Goal: Information Seeking & Learning: Learn about a topic

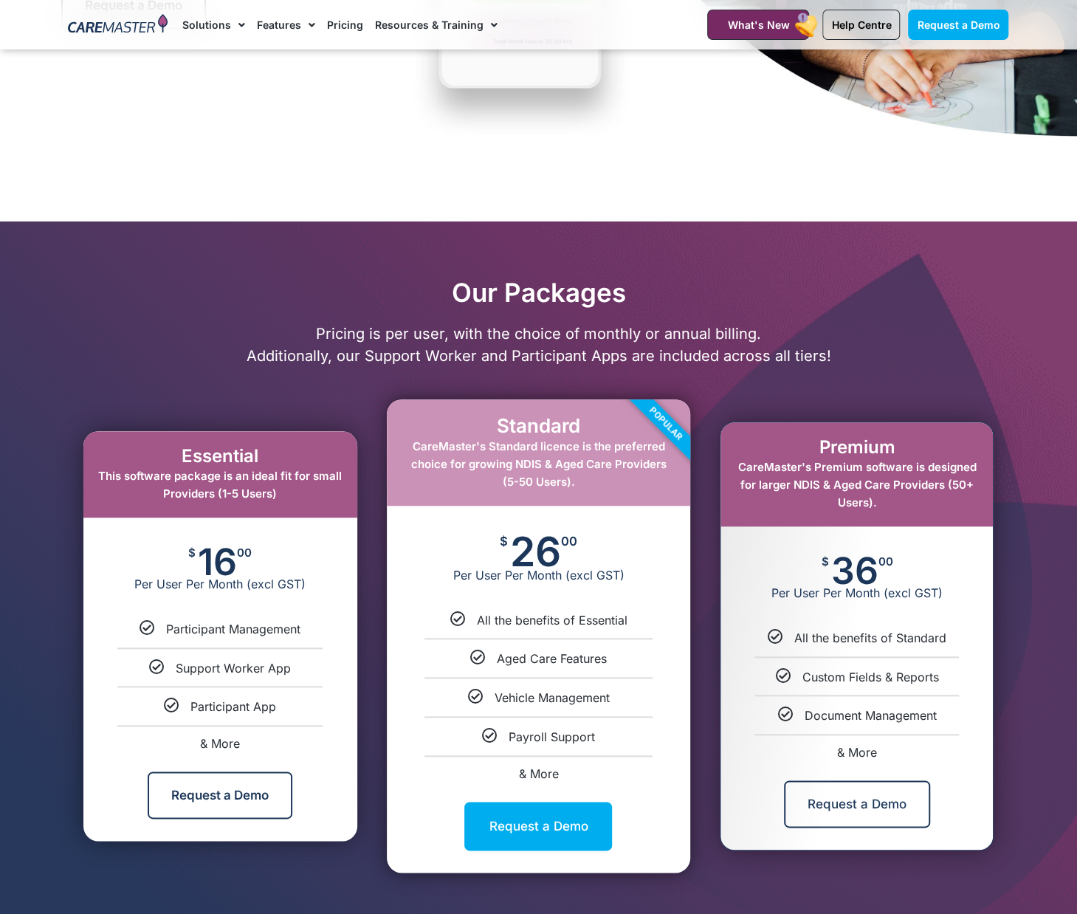
scroll to position [517, 0]
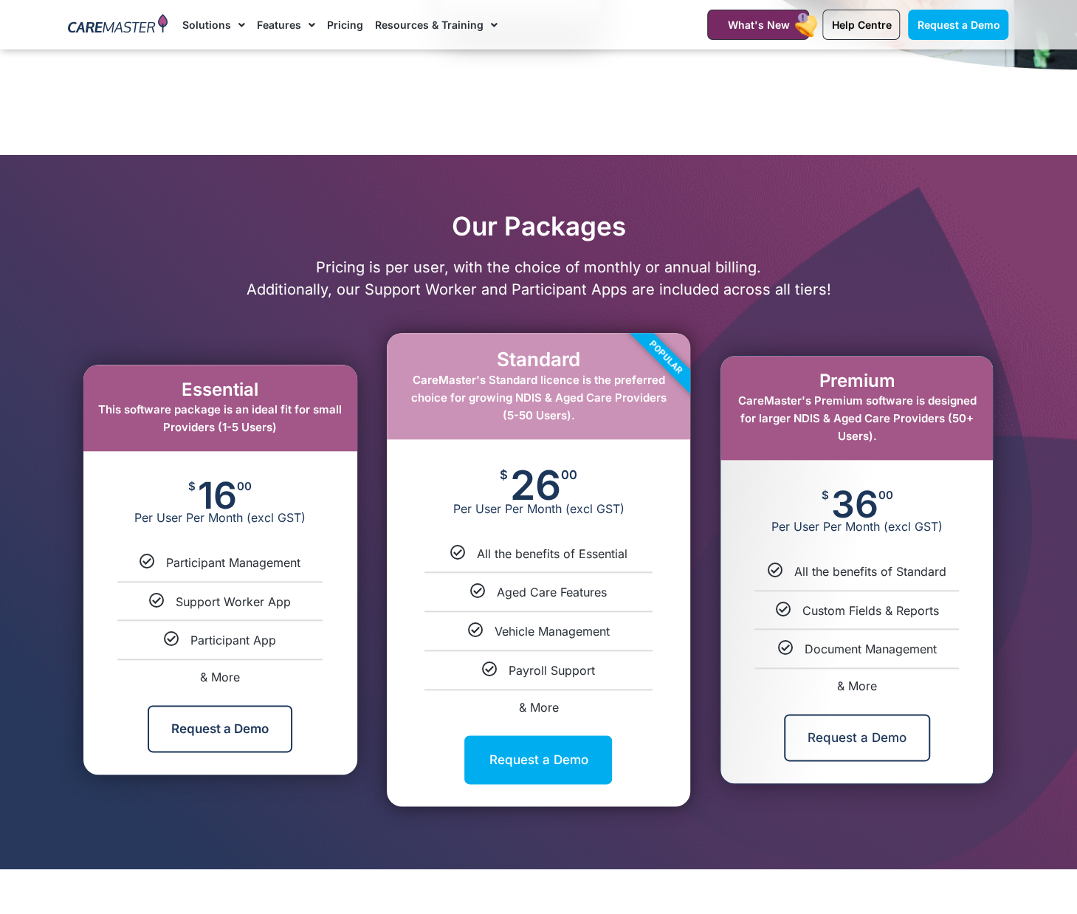
click at [231, 678] on span "& More" at bounding box center [220, 677] width 40 height 15
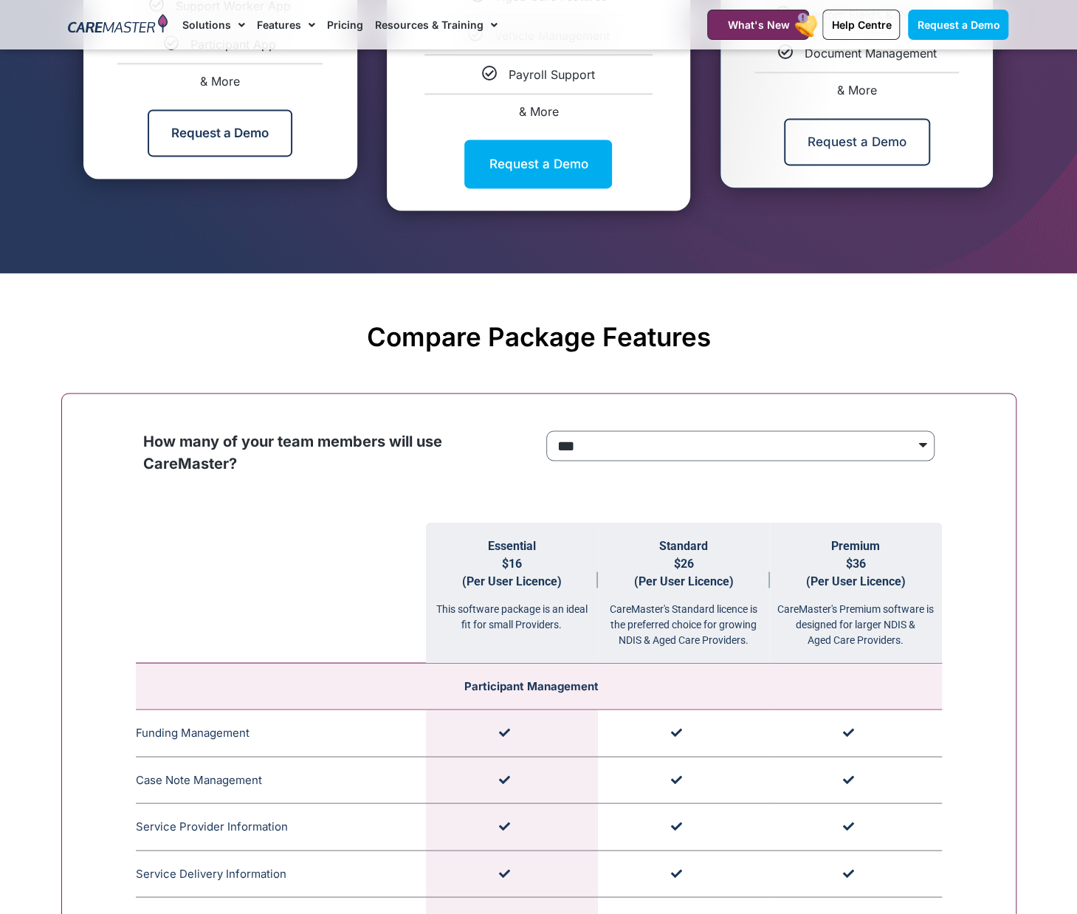
scroll to position [817, 0]
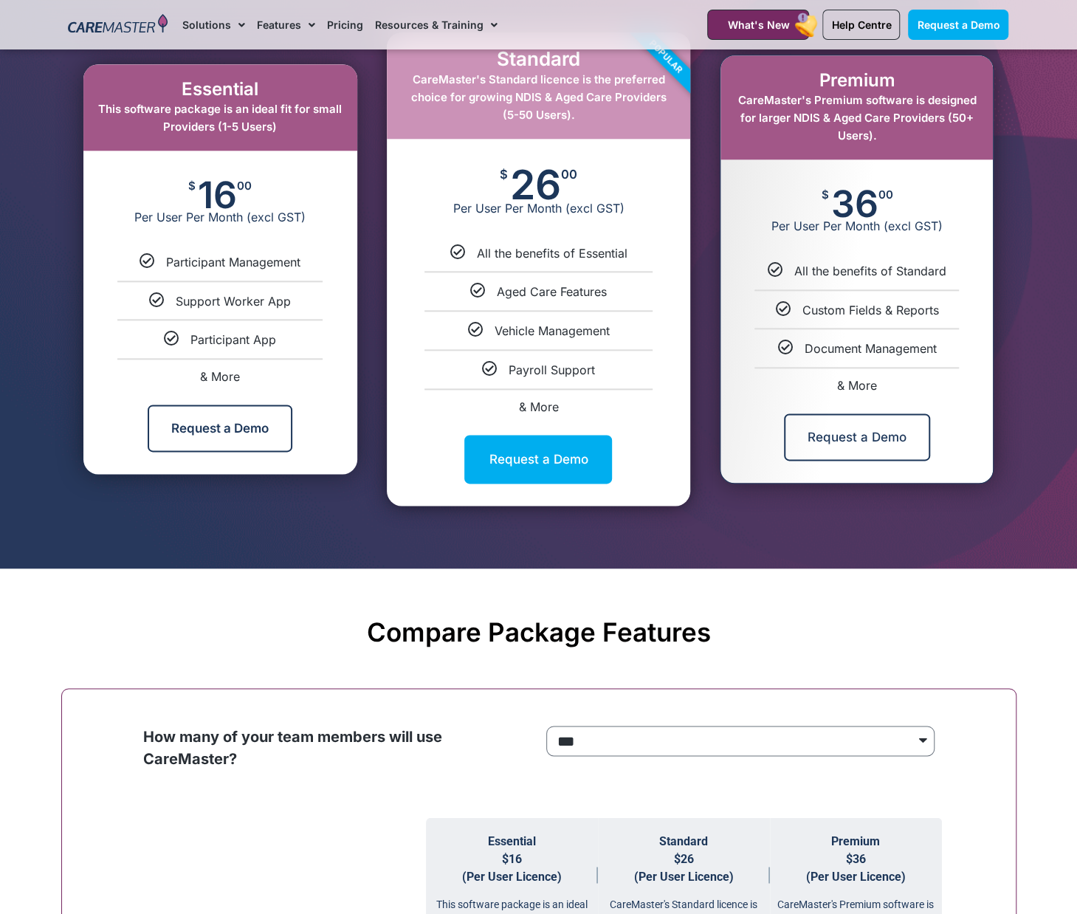
drag, startPoint x: 280, startPoint y: 346, endPoint x: 165, endPoint y: 259, distance: 143.8
click at [165, 259] on ul "Participant Management Support Worker App Participant App & More" at bounding box center [220, 318] width 274 height 128
drag, startPoint x: 165, startPoint y: 259, endPoint x: 178, endPoint y: 259, distance: 12.6
copy ul "Participant Management Support Worker App Participant App"
drag, startPoint x: 601, startPoint y: 374, endPoint x: 477, endPoint y: 250, distance: 175.4
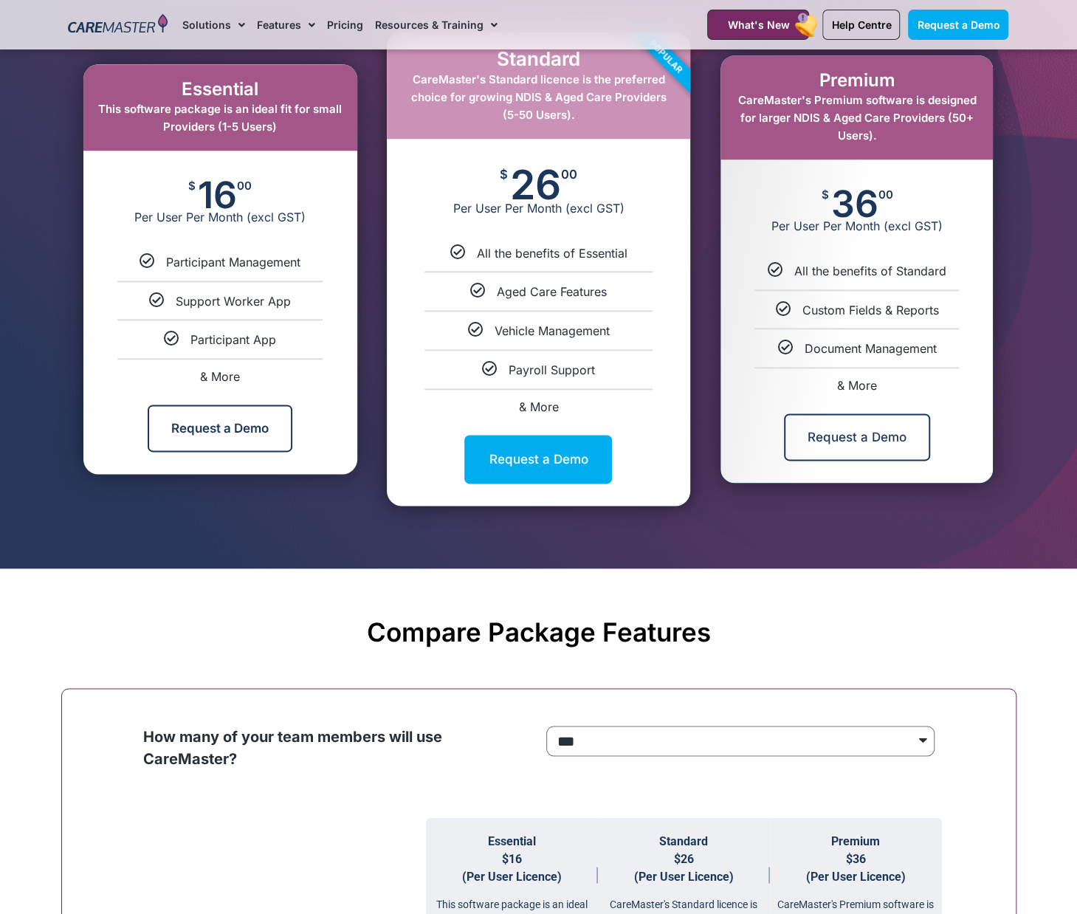
click at [477, 250] on ul "All the benefits of Essential Aged Care Features Vehicle Management Payroll Sup…" at bounding box center [538, 329] width 303 height 168
drag, startPoint x: 477, startPoint y: 250, endPoint x: 499, endPoint y: 251, distance: 22.2
copy ul "All the benefits of Essential Aged Care Features Vehicle Management Payroll Sup…"
drag, startPoint x: 941, startPoint y: 348, endPoint x: 794, endPoint y: 274, distance: 163.8
click at [794, 274] on ul "All the benefits of Standard Custom Fields & Reports Document Management & More" at bounding box center [857, 327] width 272 height 128
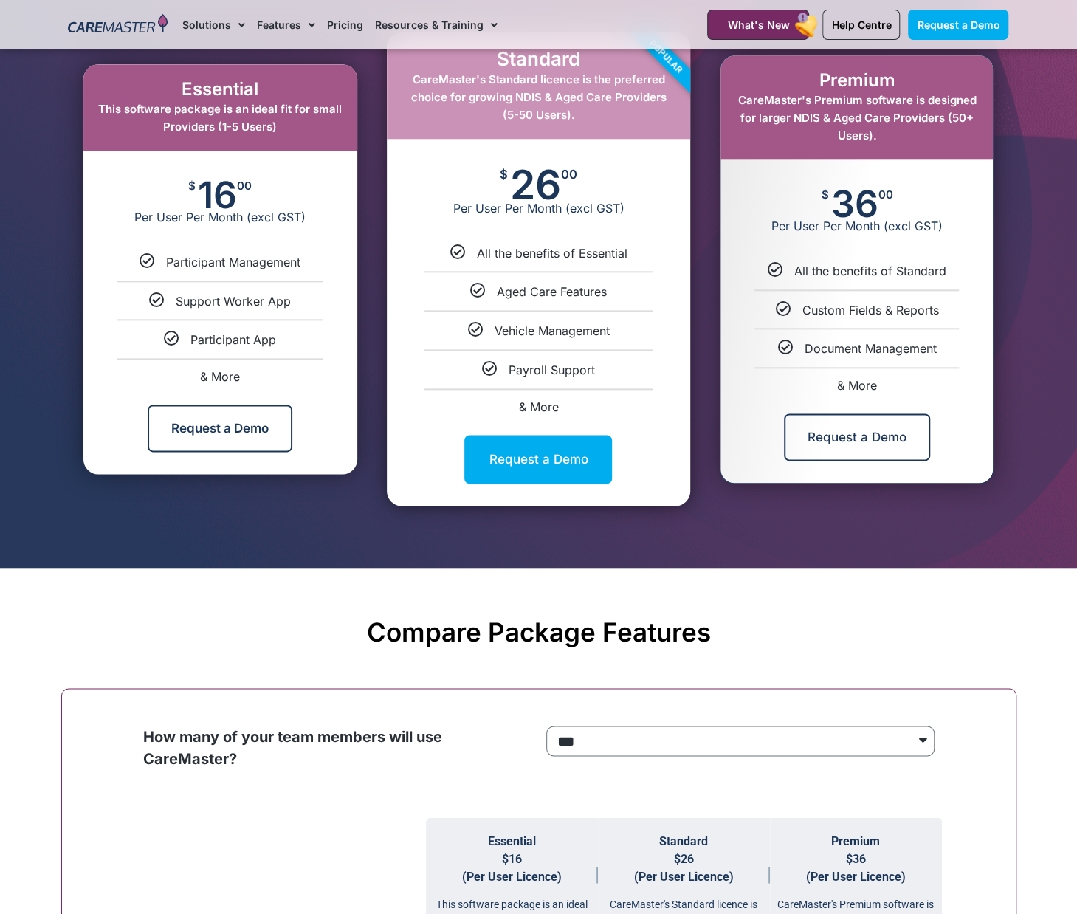
drag, startPoint x: 794, startPoint y: 274, endPoint x: 830, endPoint y: 271, distance: 35.6
copy ul "All the benefits of Standard Custom Fields & Reports Document Management"
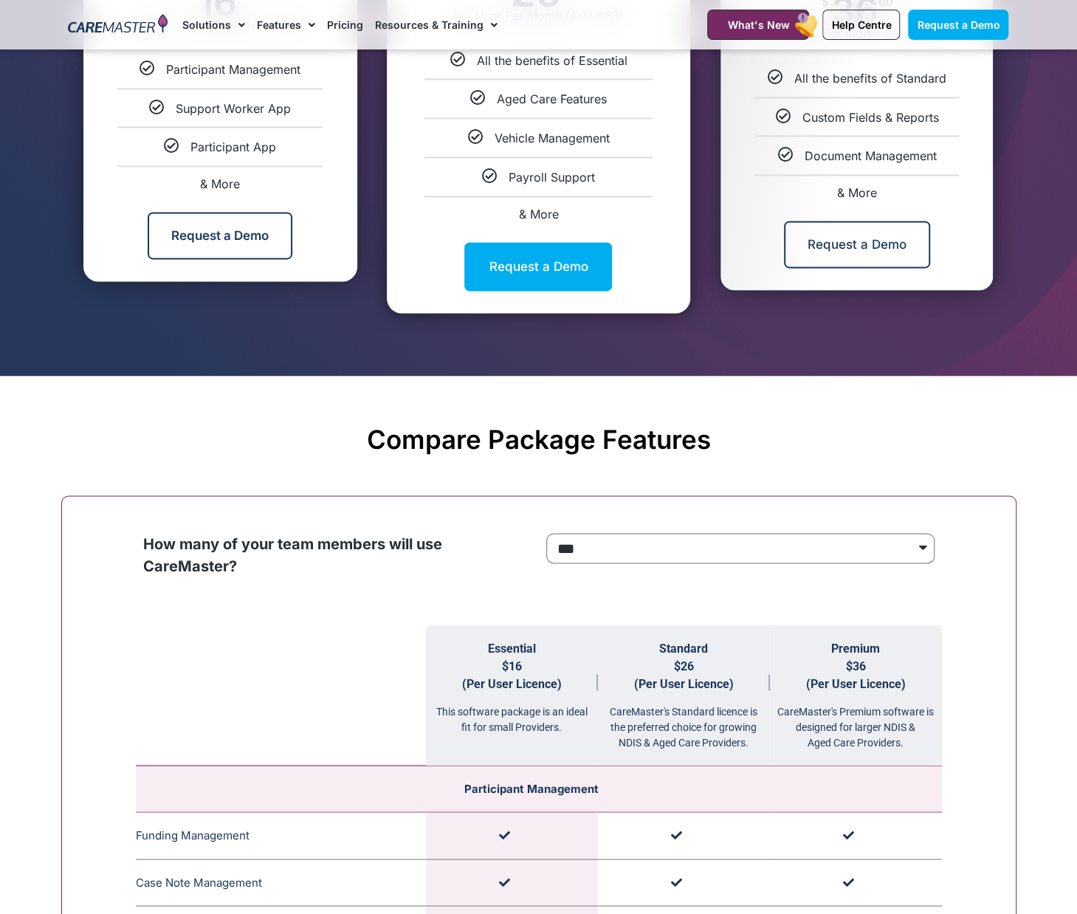
scroll to position [1039, 0]
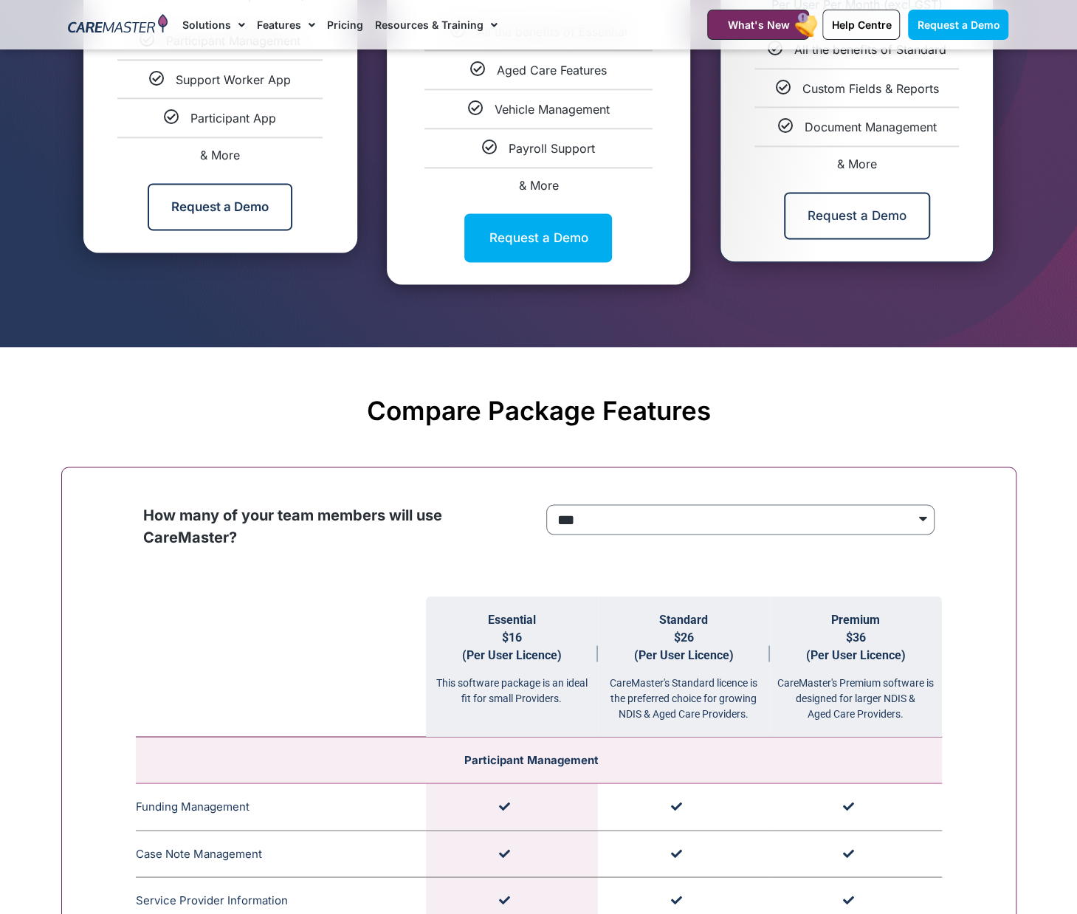
click at [351, 634] on th at bounding box center [281, 666] width 290 height 141
click at [671, 516] on select "**********" at bounding box center [740, 519] width 388 height 30
select select "****"
click at [546, 504] on select "**********" at bounding box center [740, 519] width 388 height 30
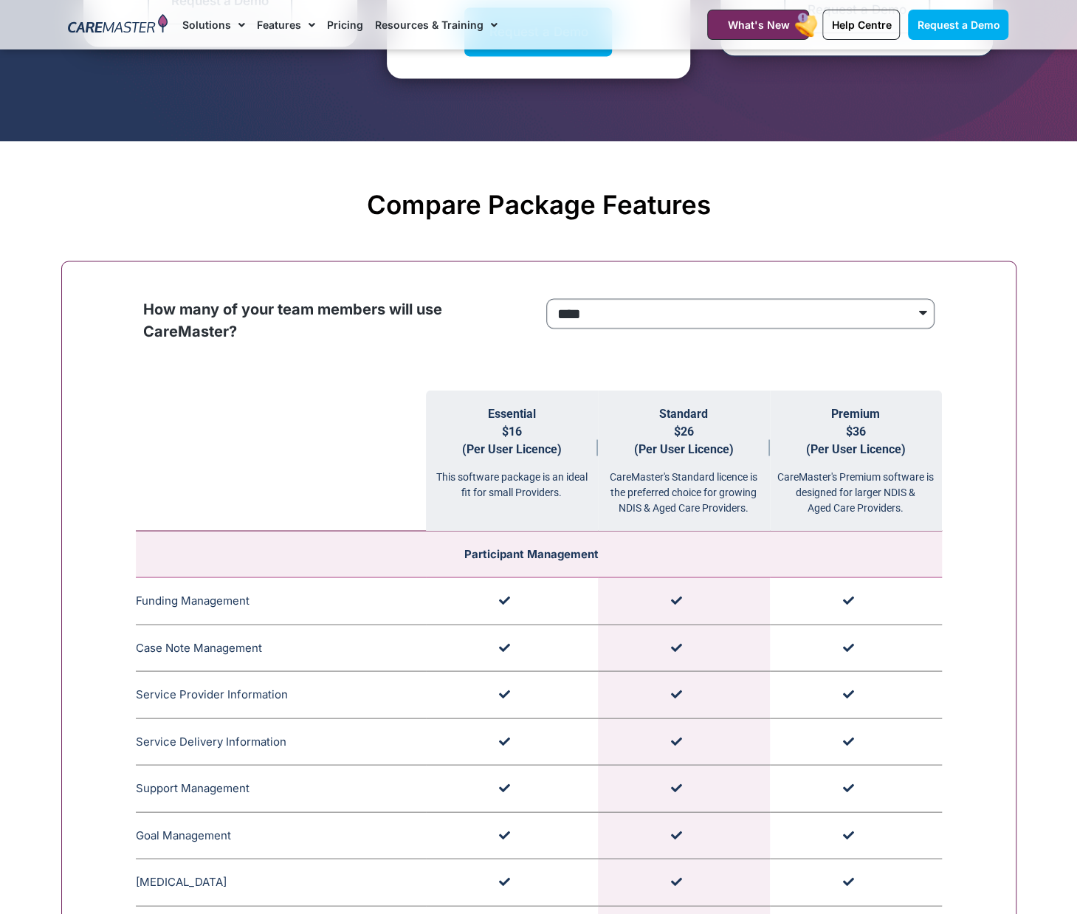
scroll to position [1186, 0]
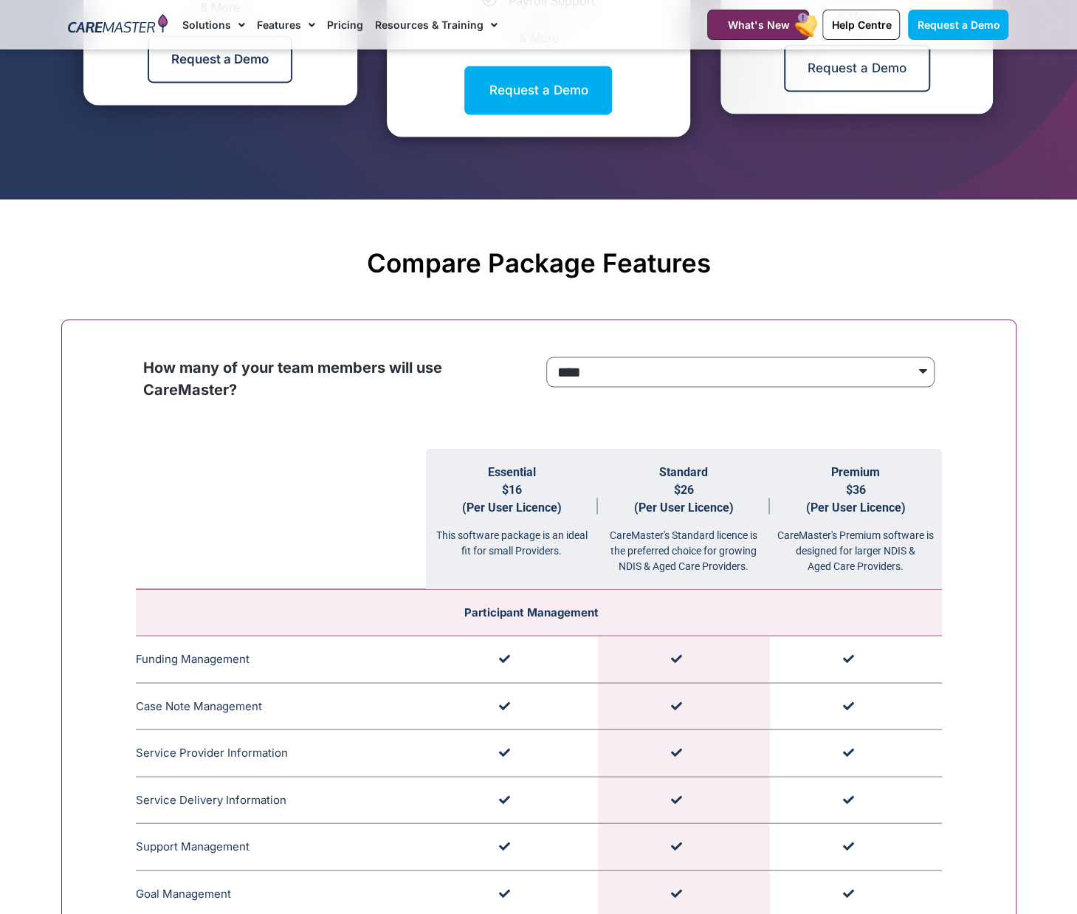
click at [267, 495] on th at bounding box center [281, 518] width 290 height 141
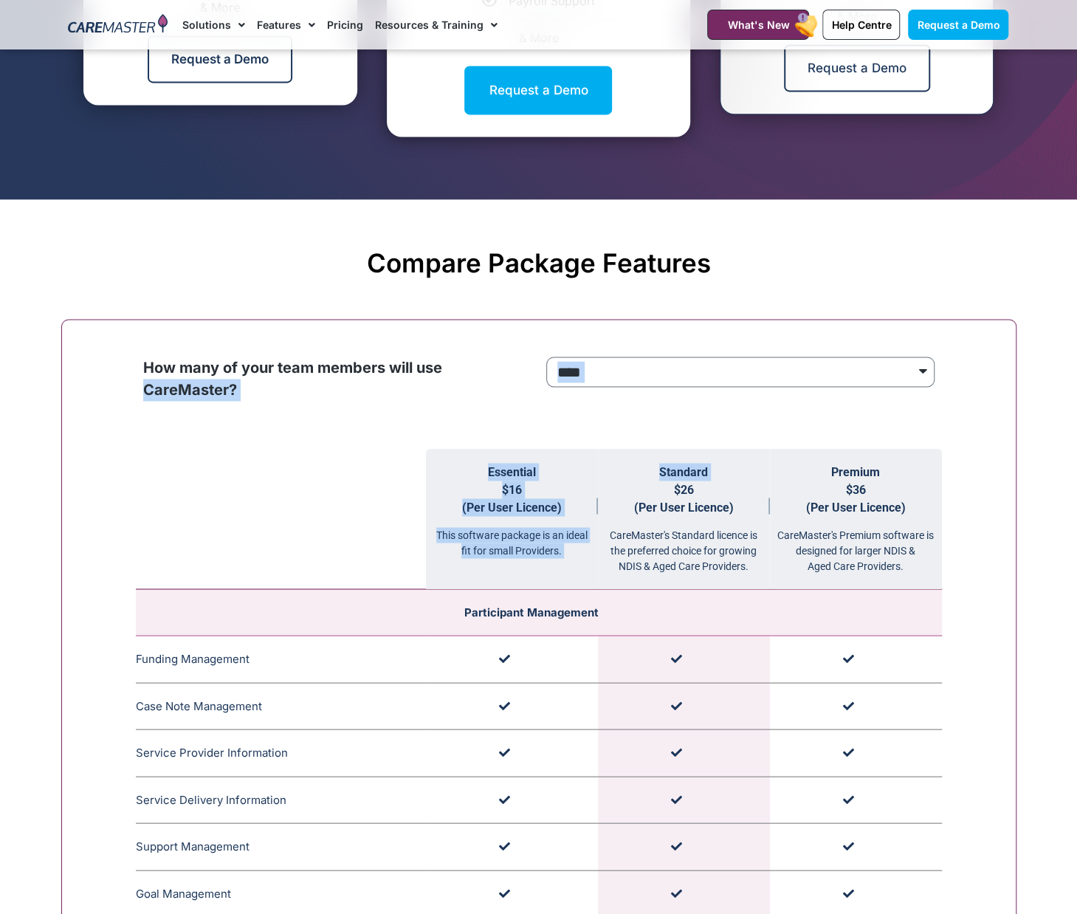
drag, startPoint x: 115, startPoint y: 422, endPoint x: 631, endPoint y: 484, distance: 519.7
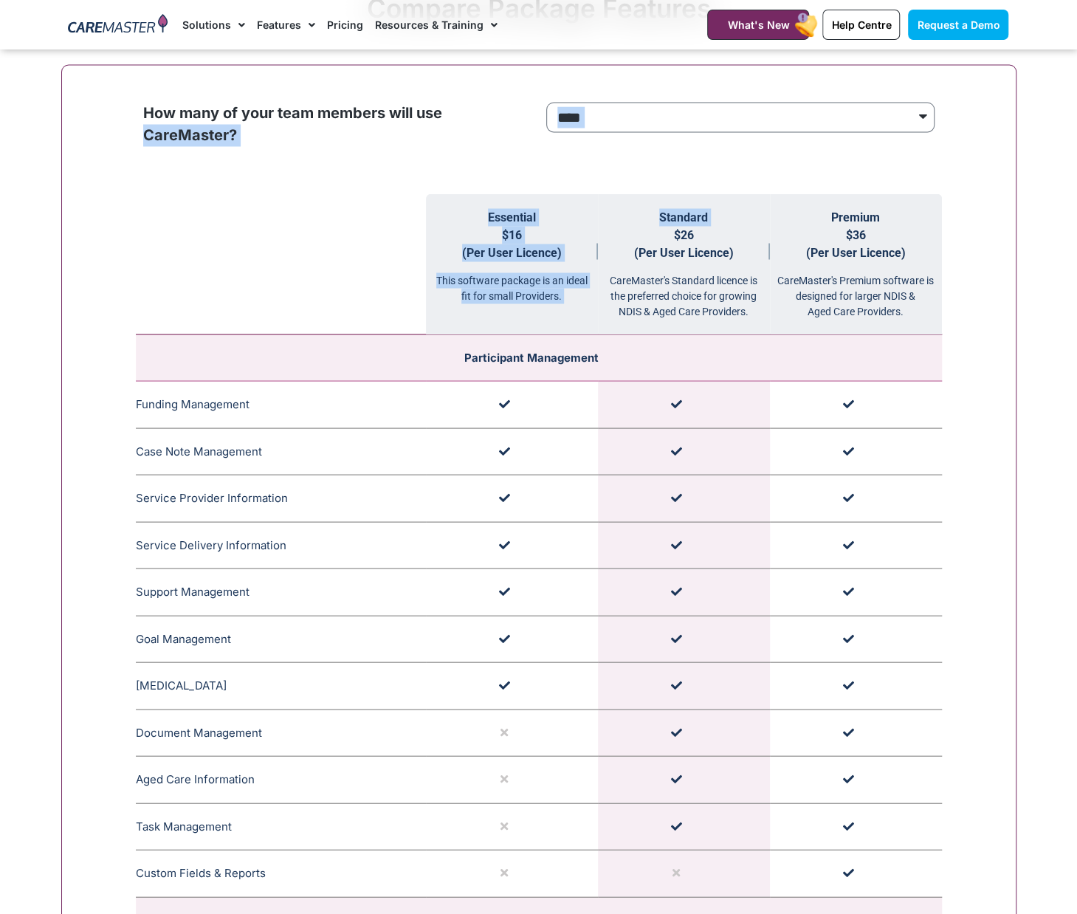
scroll to position [1482, 0]
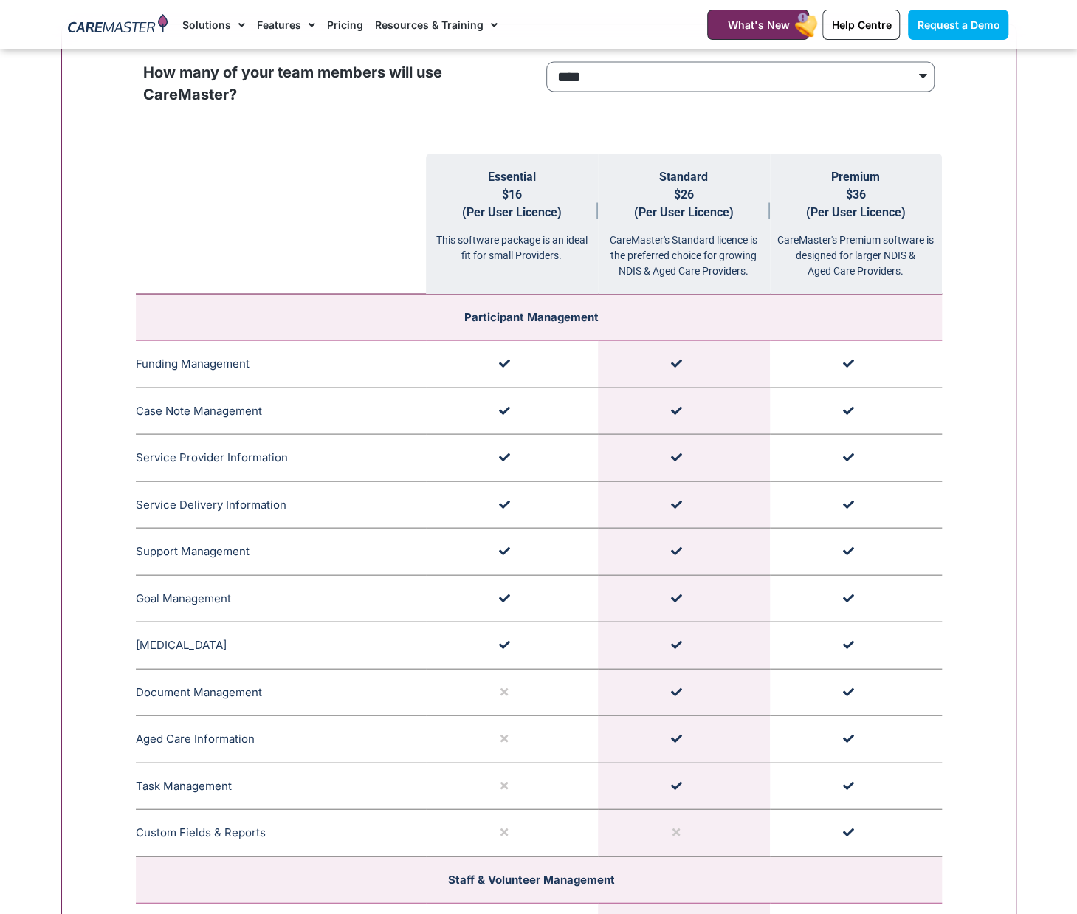
click at [880, 437] on td at bounding box center [856, 457] width 172 height 47
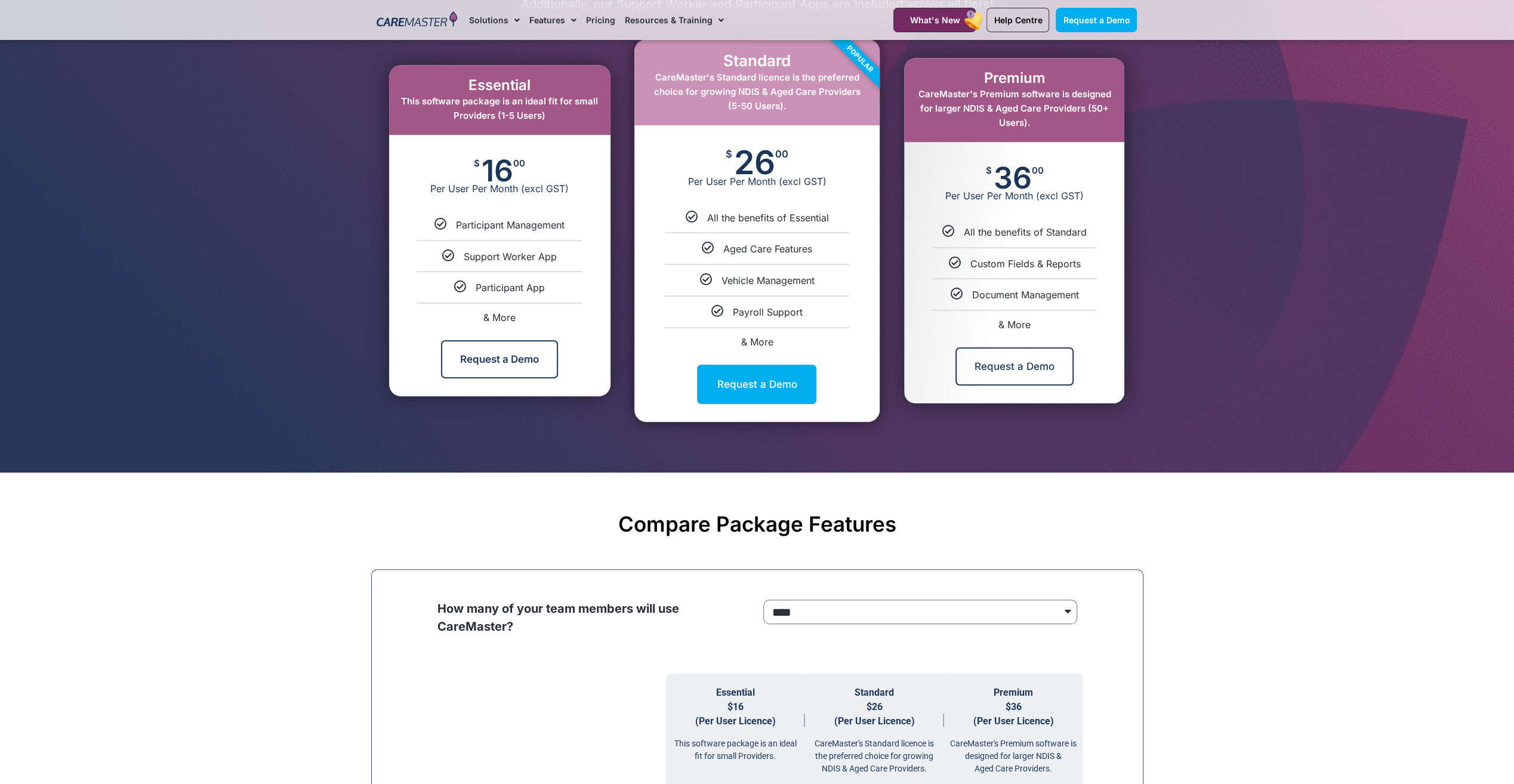
scroll to position [441, 0]
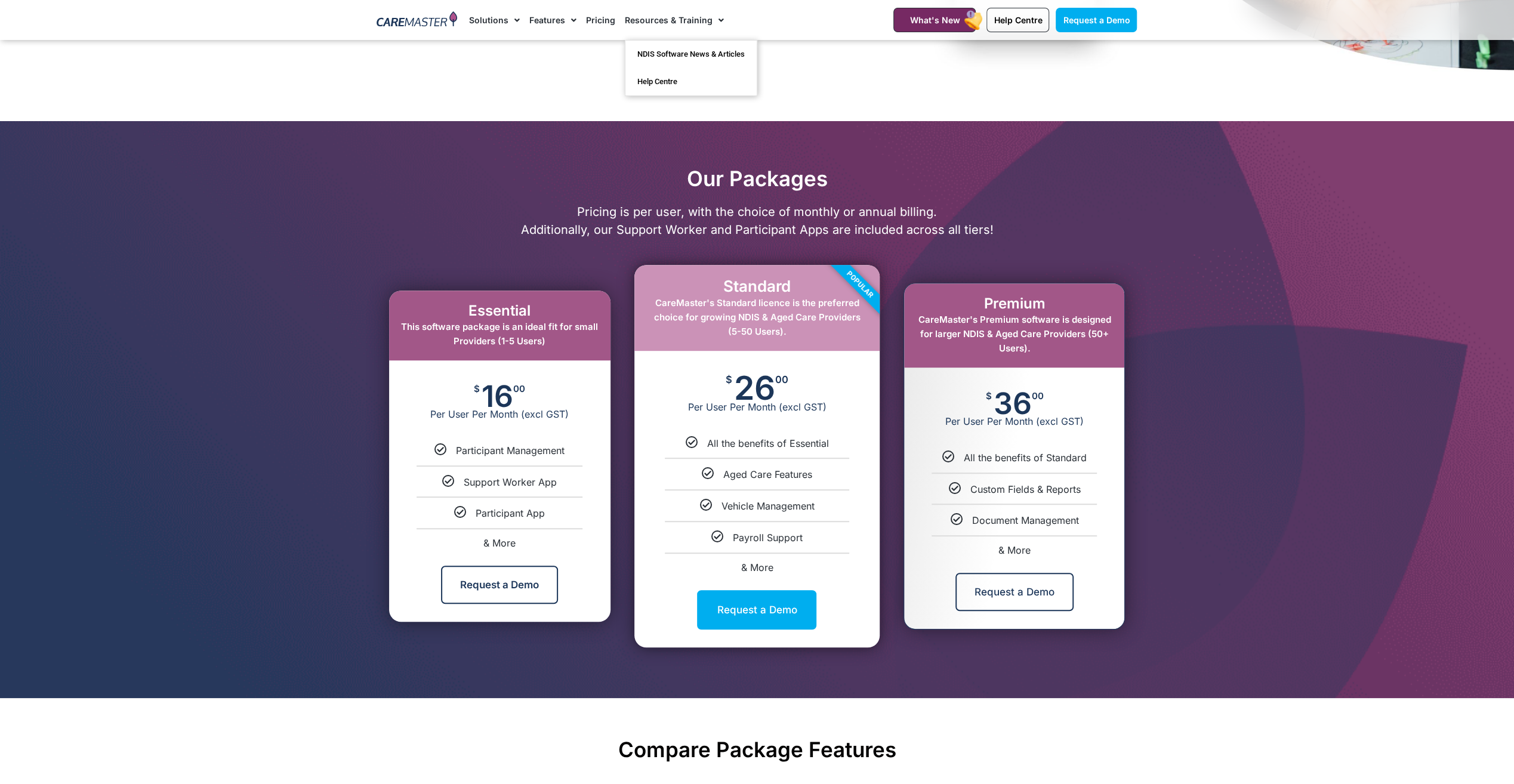
click at [712, 18] on span "Menu" at bounding box center [718, 20] width 11 height 20
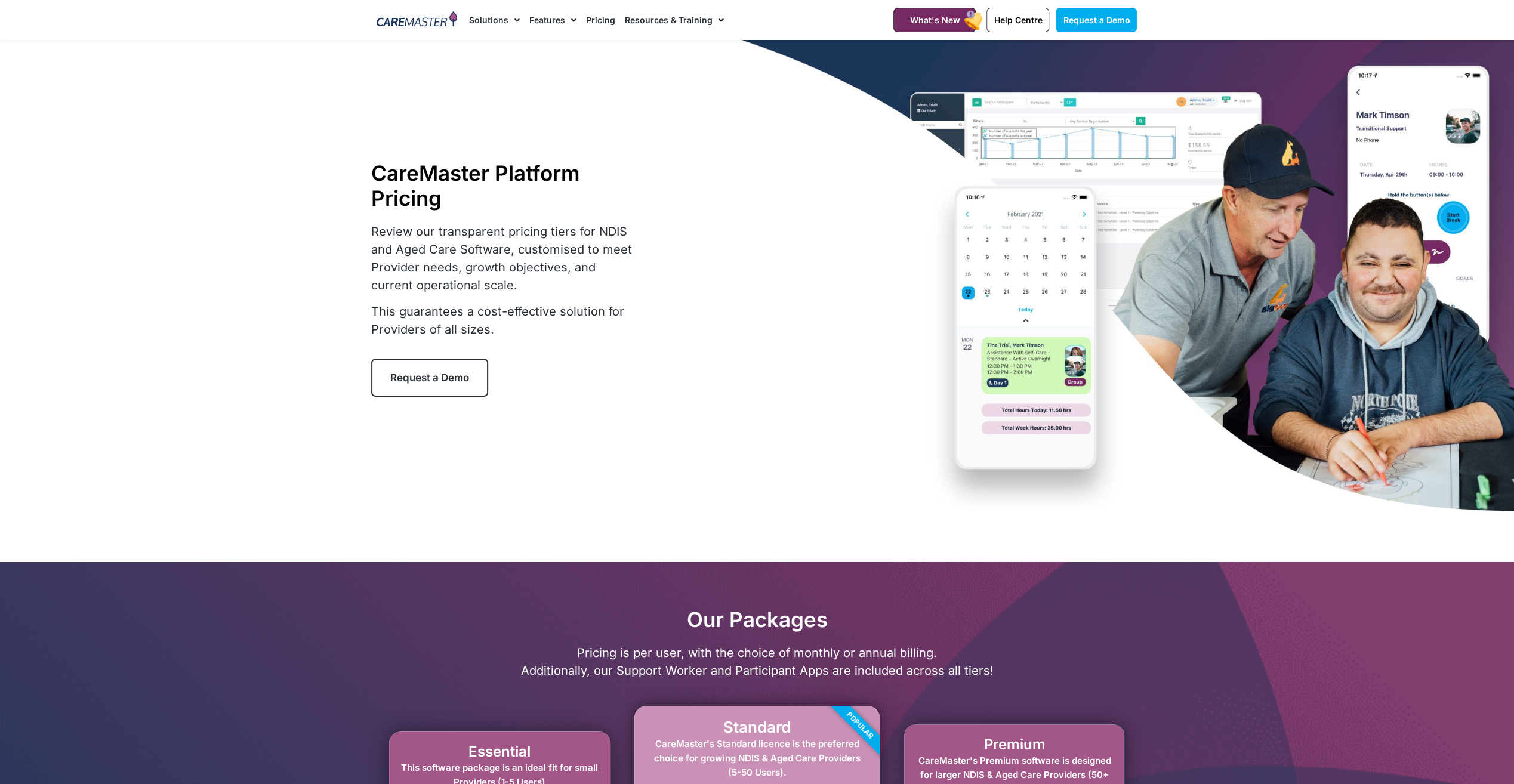
click at [715, 19] on span "Menu" at bounding box center [718, 20] width 11 height 20
click at [660, 82] on link "Help Centre" at bounding box center [691, 82] width 131 height 27
